Goal: Check status: Check status

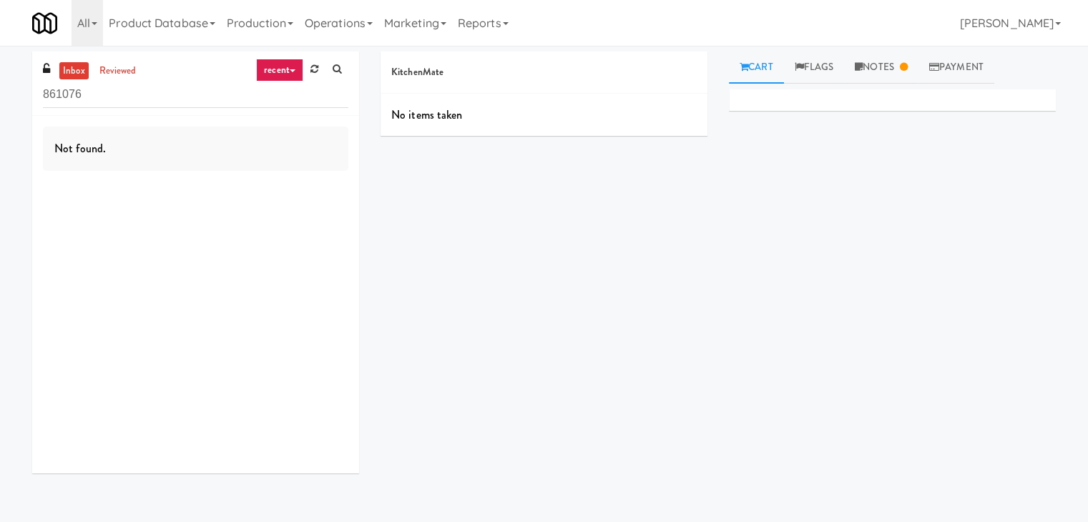
click at [135, 90] on input "861076" at bounding box center [195, 95] width 305 height 26
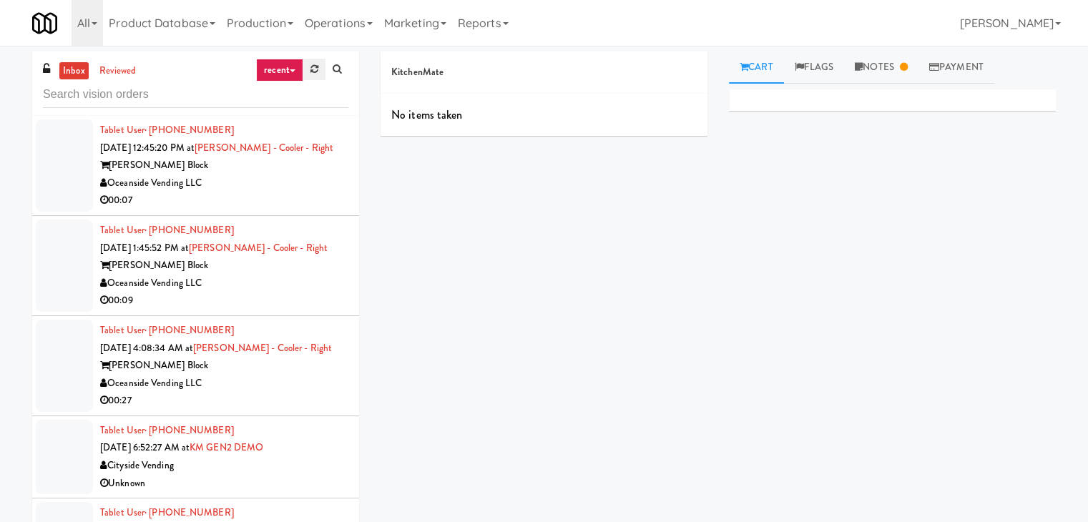
click at [308, 68] on link at bounding box center [314, 69] width 22 height 21
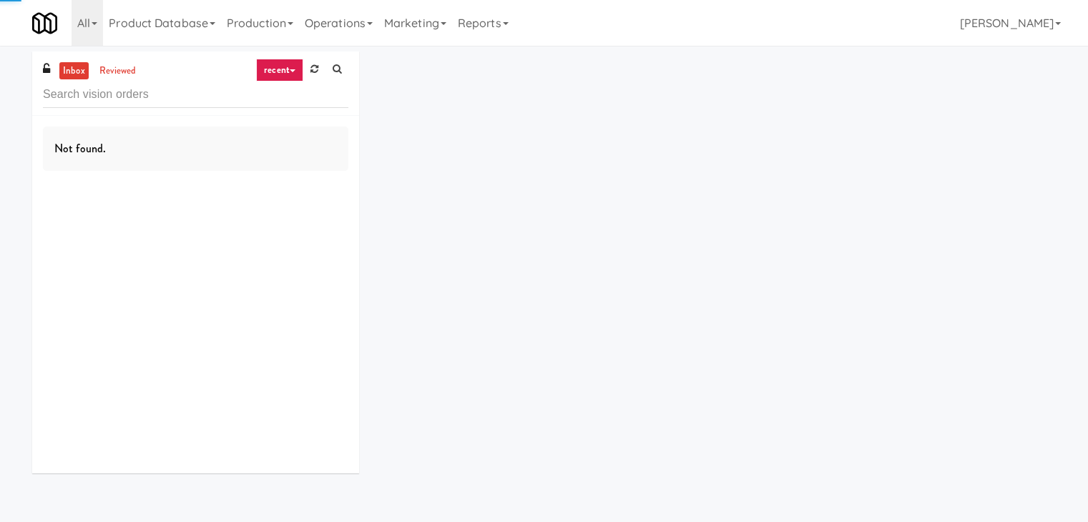
click at [289, 67] on link "recent" at bounding box center [279, 70] width 47 height 23
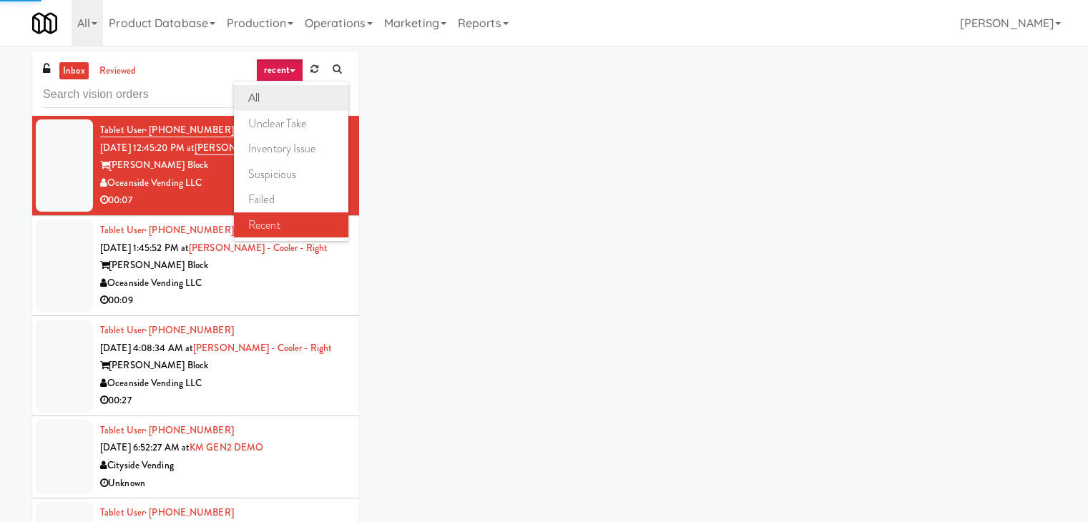
click at [282, 89] on link "all" at bounding box center [291, 98] width 114 height 26
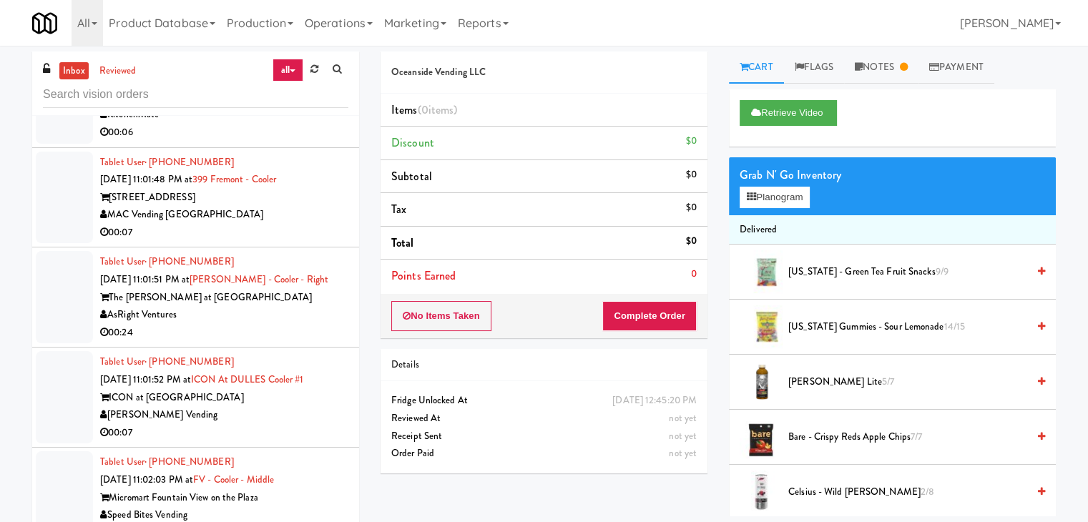
scroll to position [4819, 0]
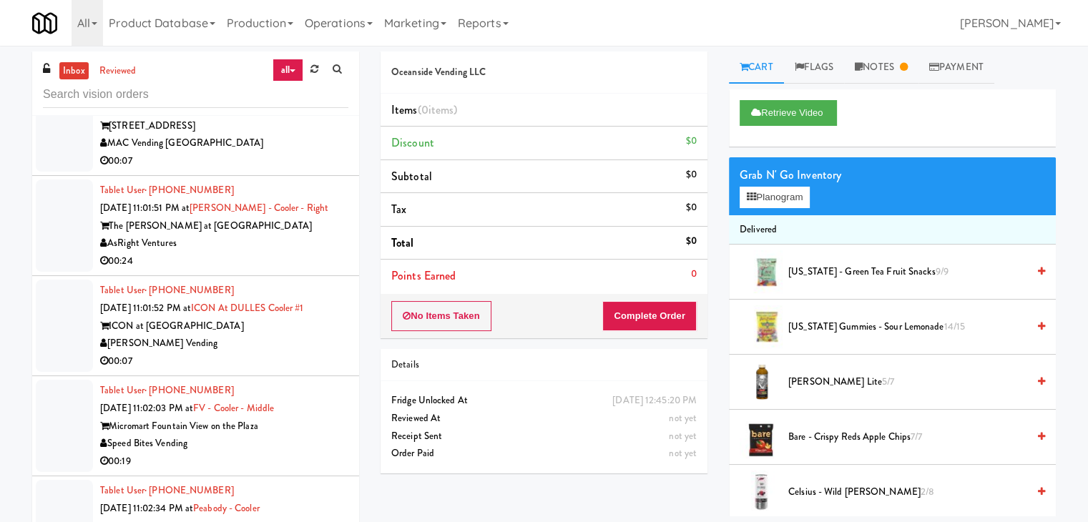
click at [240, 335] on div "[PERSON_NAME] Vending" at bounding box center [224, 344] width 248 height 18
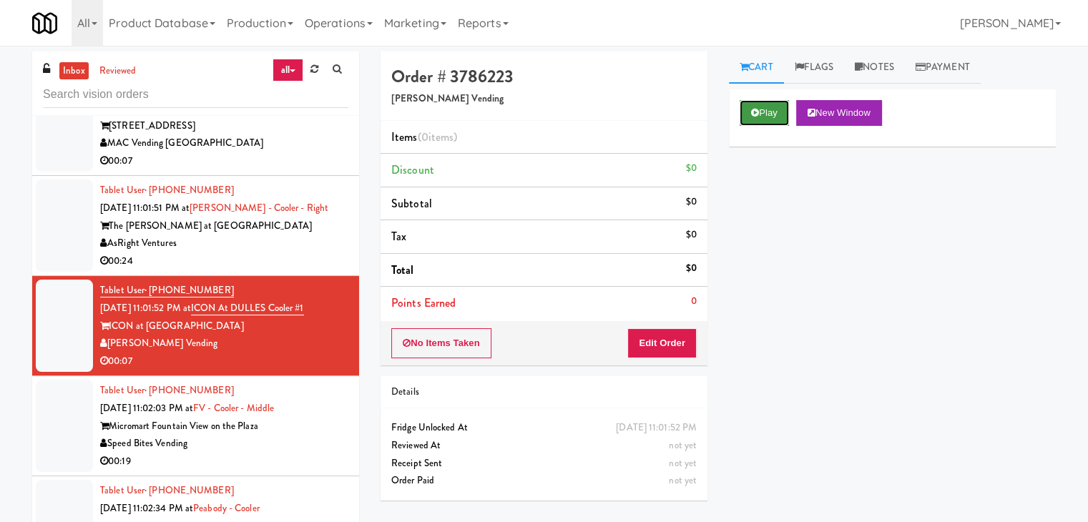
click at [767, 114] on button "Play" at bounding box center [764, 113] width 49 height 26
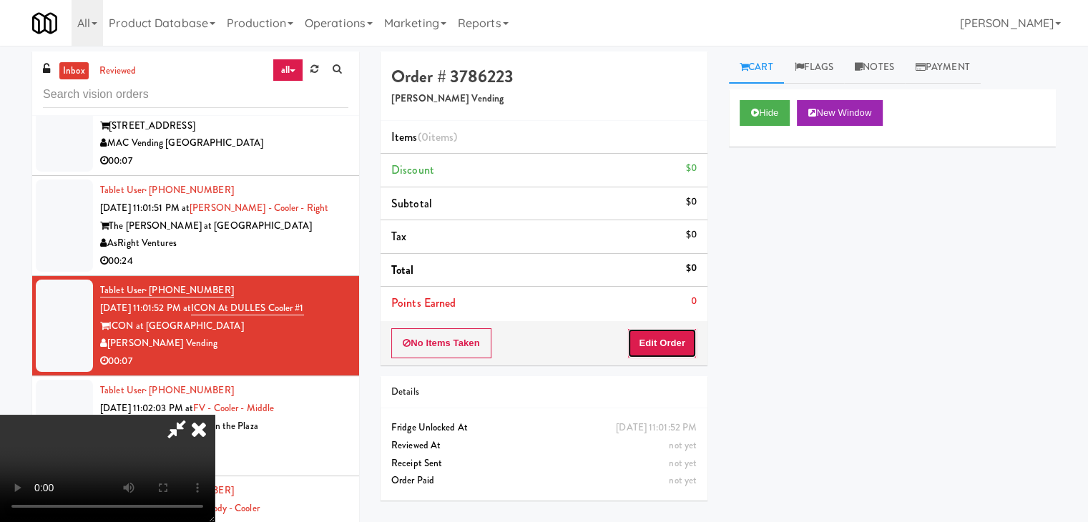
click at [649, 335] on button "Edit Order" at bounding box center [661, 343] width 69 height 30
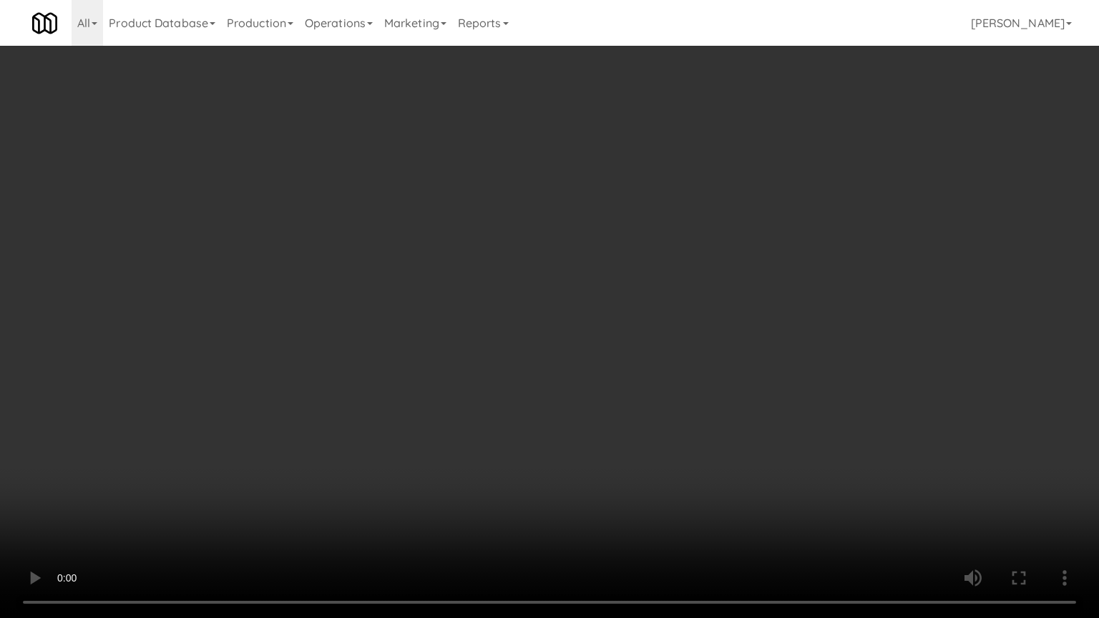
click at [551, 371] on video at bounding box center [549, 309] width 1099 height 618
click at [557, 366] on video at bounding box center [549, 309] width 1099 height 618
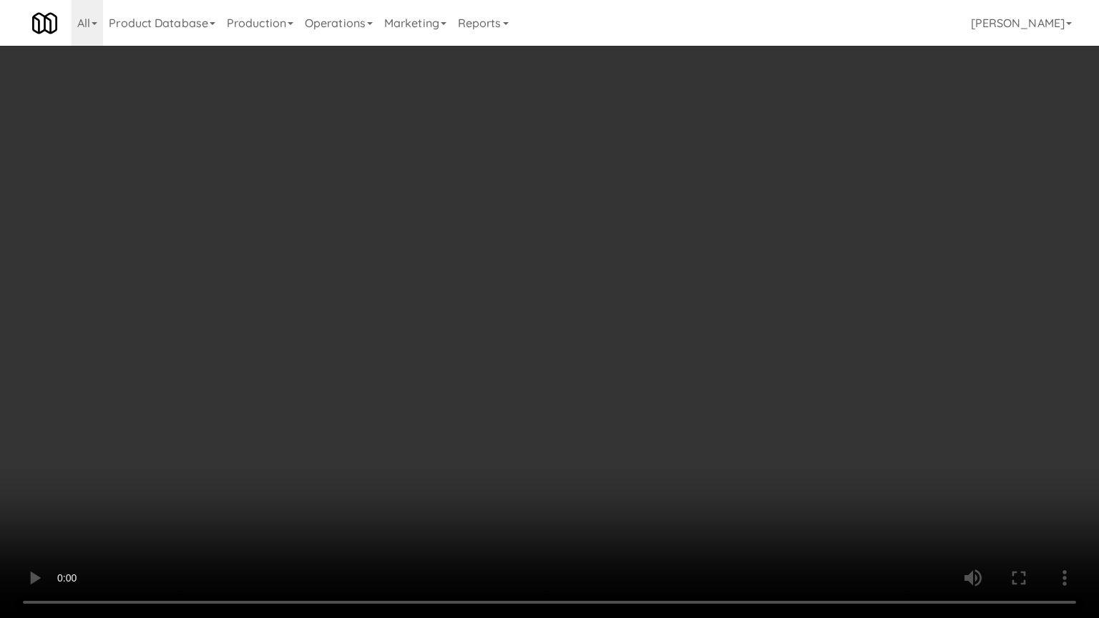
click at [557, 366] on video at bounding box center [549, 309] width 1099 height 618
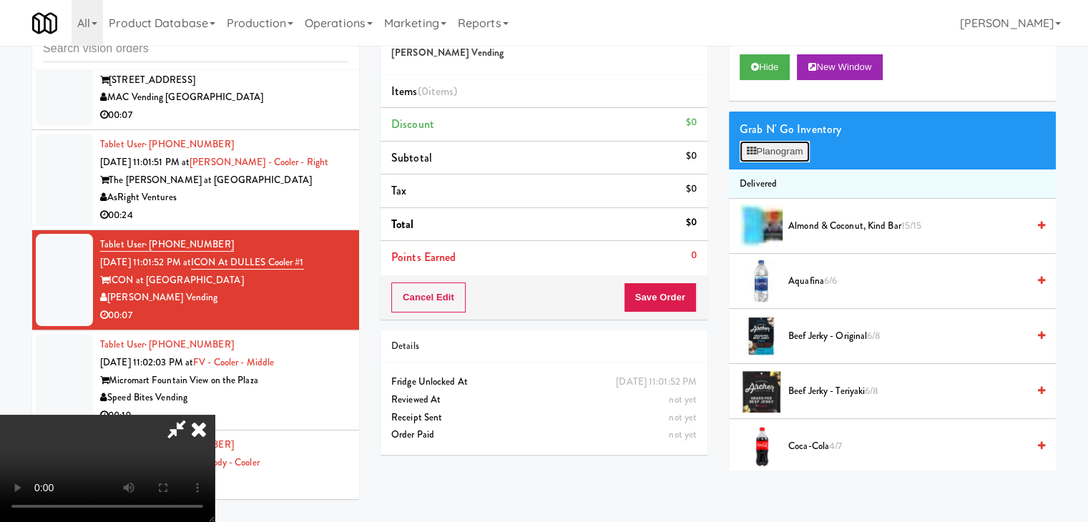
click at [745, 147] on button "Planogram" at bounding box center [775, 151] width 70 height 21
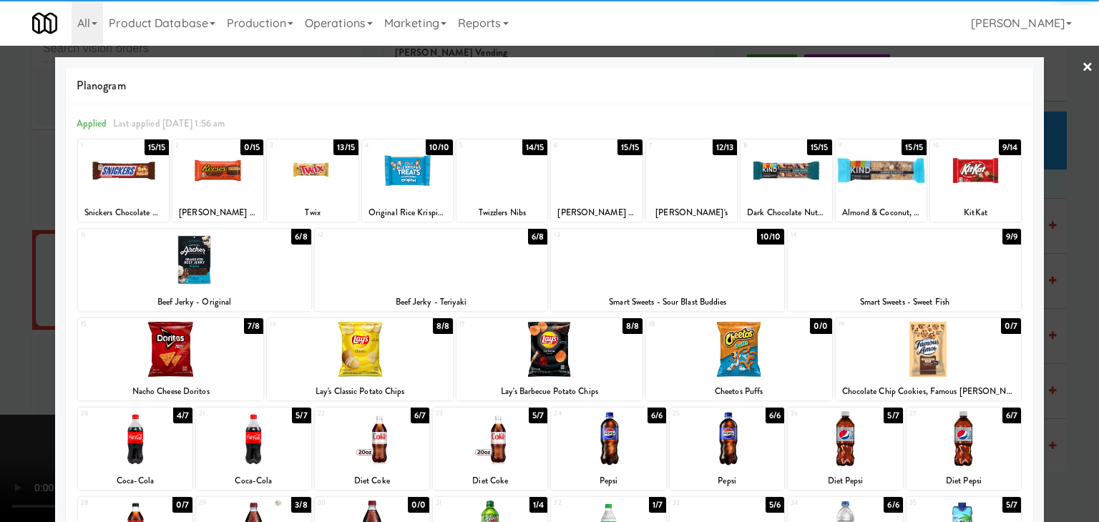
click at [126, 443] on div at bounding box center [135, 438] width 114 height 55
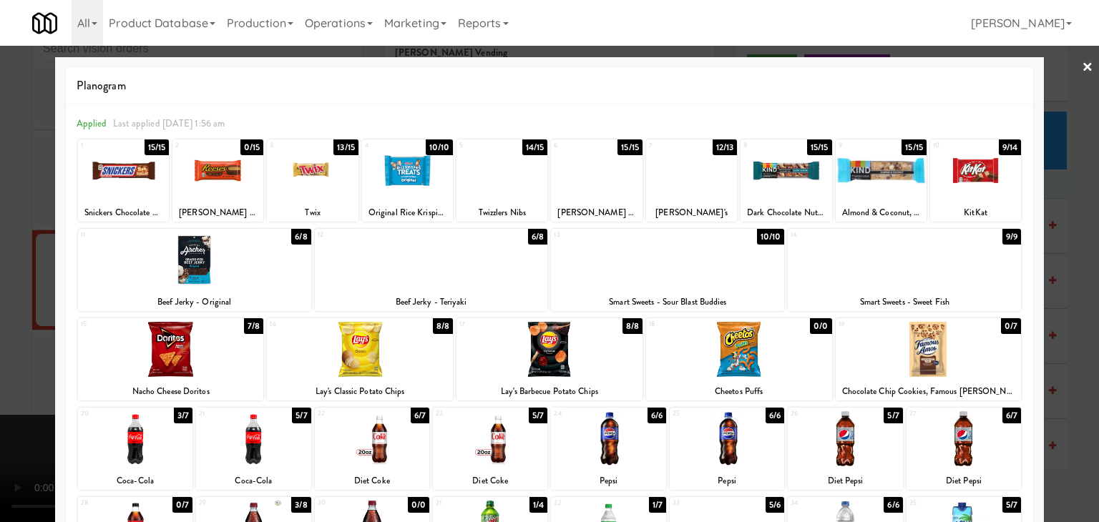
click at [34, 278] on div at bounding box center [549, 261] width 1099 height 522
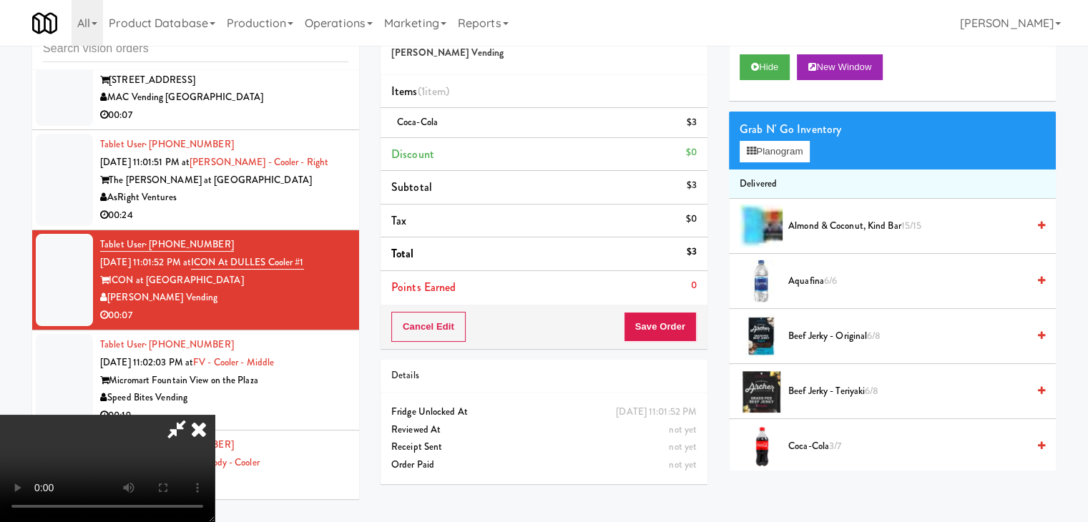
click at [215, 415] on icon at bounding box center [198, 429] width 31 height 29
